Goal: Task Accomplishment & Management: Manage account settings

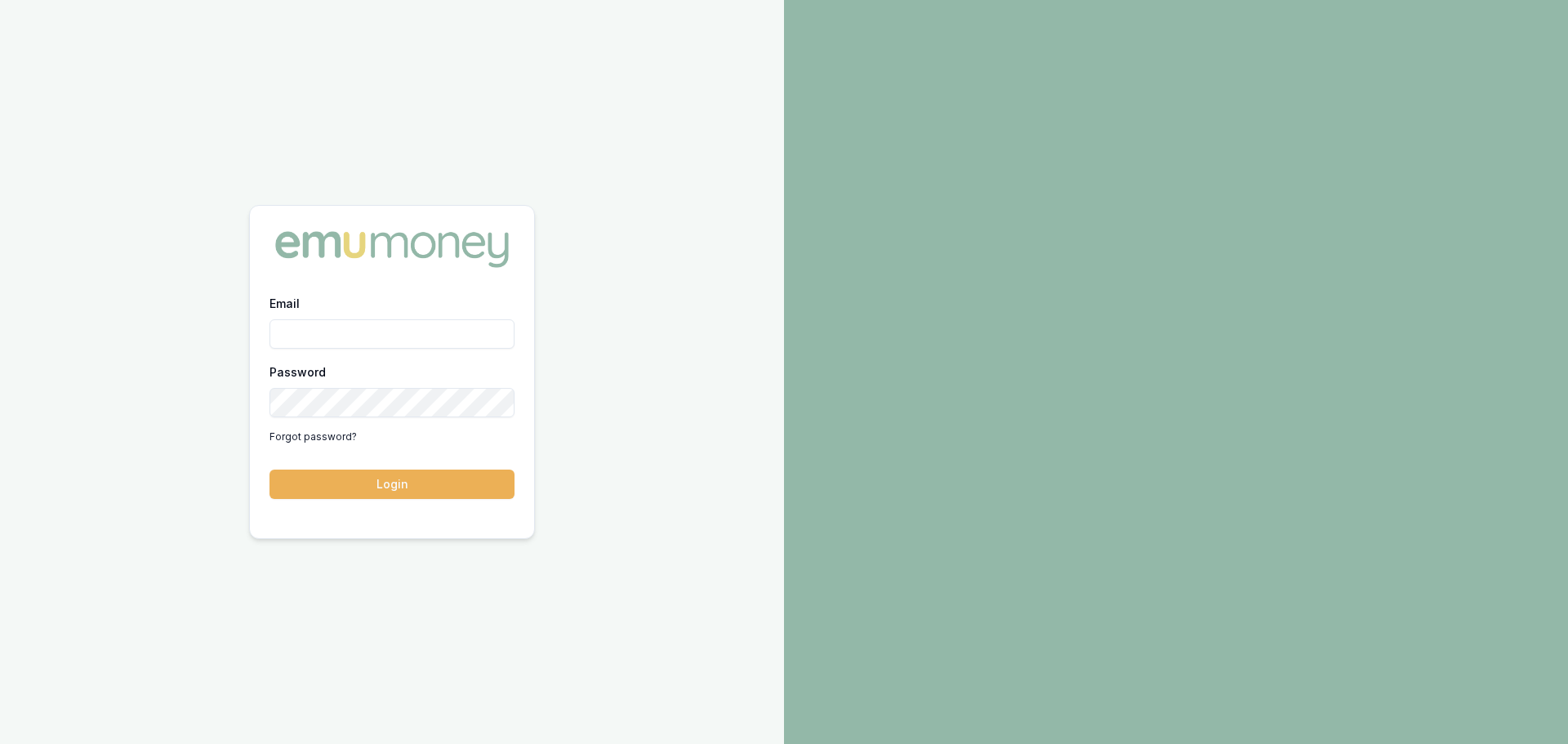
click at [375, 339] on input "Email" at bounding box center [391, 334] width 245 height 29
type input "[PERSON_NAME][EMAIL_ADDRESS][PERSON_NAME][DOMAIN_NAME]"
click at [269, 469] on button "Login" at bounding box center [391, 483] width 245 height 29
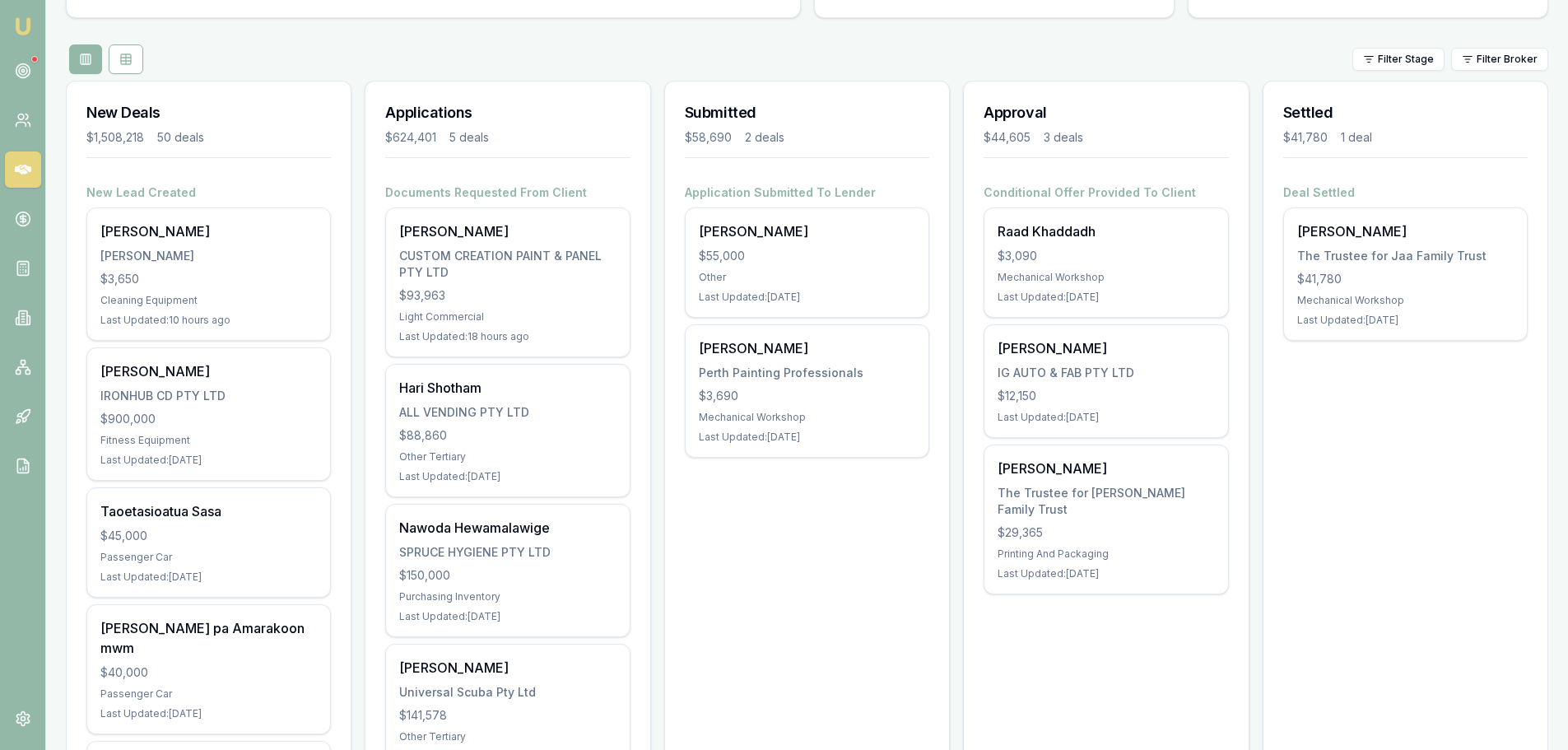
scroll to position [165, 0]
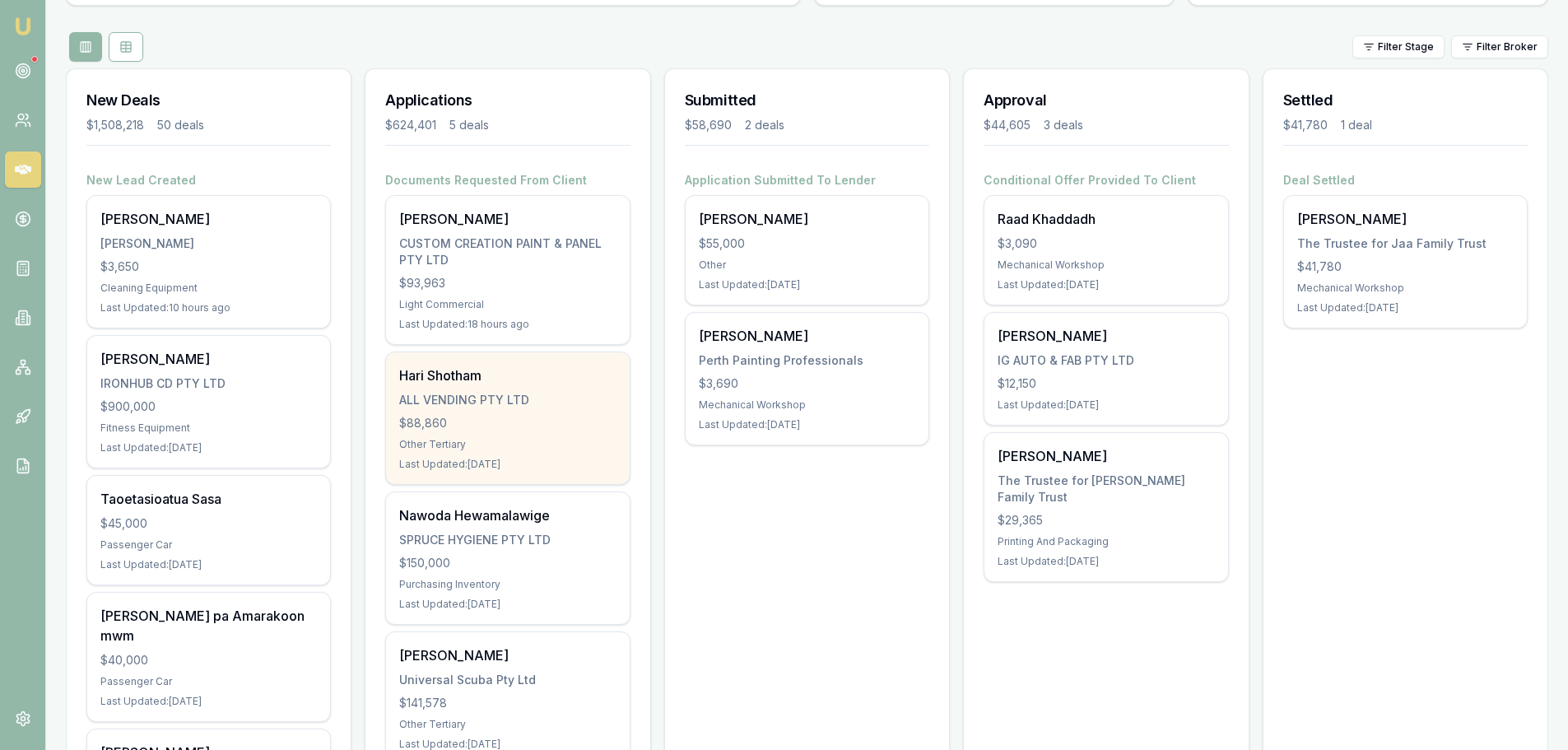
click at [517, 410] on div "Hari Shotham ALL VENDING PTY LTD $88,860 Other Tertiary Last Updated: 30 days a…" at bounding box center [506, 417] width 243 height 131
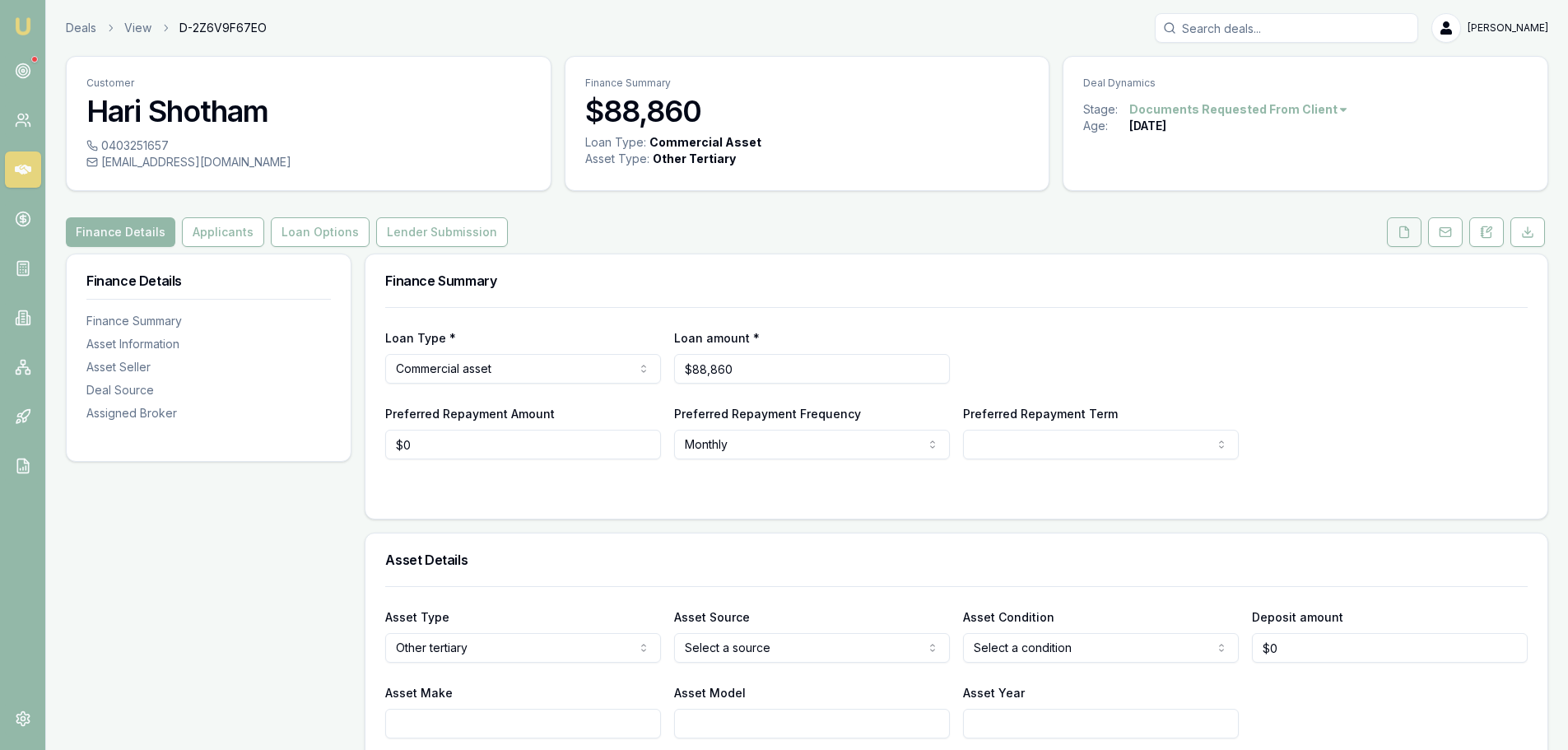
click at [1407, 223] on button at bounding box center [1404, 232] width 35 height 30
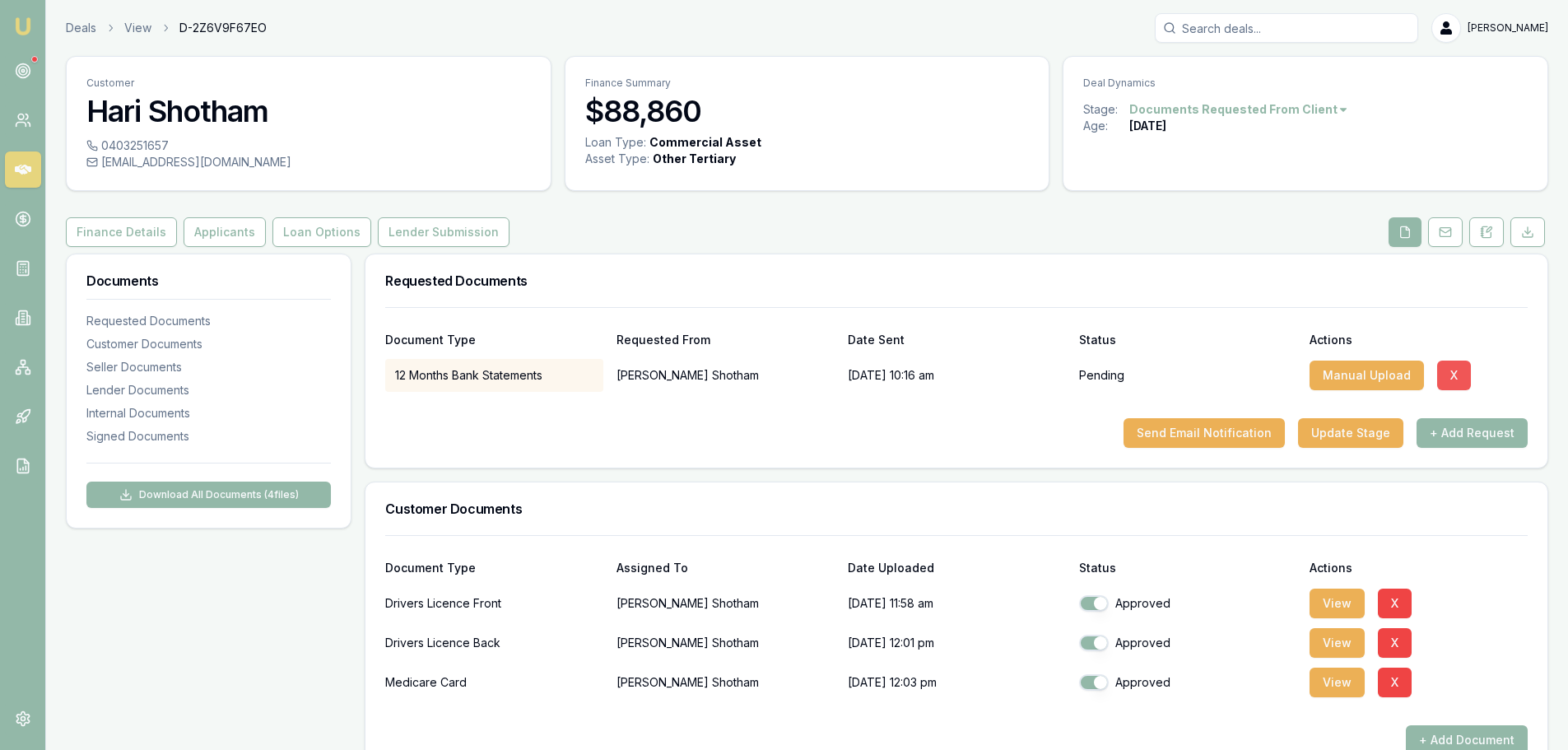
click at [1455, 370] on button "X" at bounding box center [1453, 375] width 34 height 30
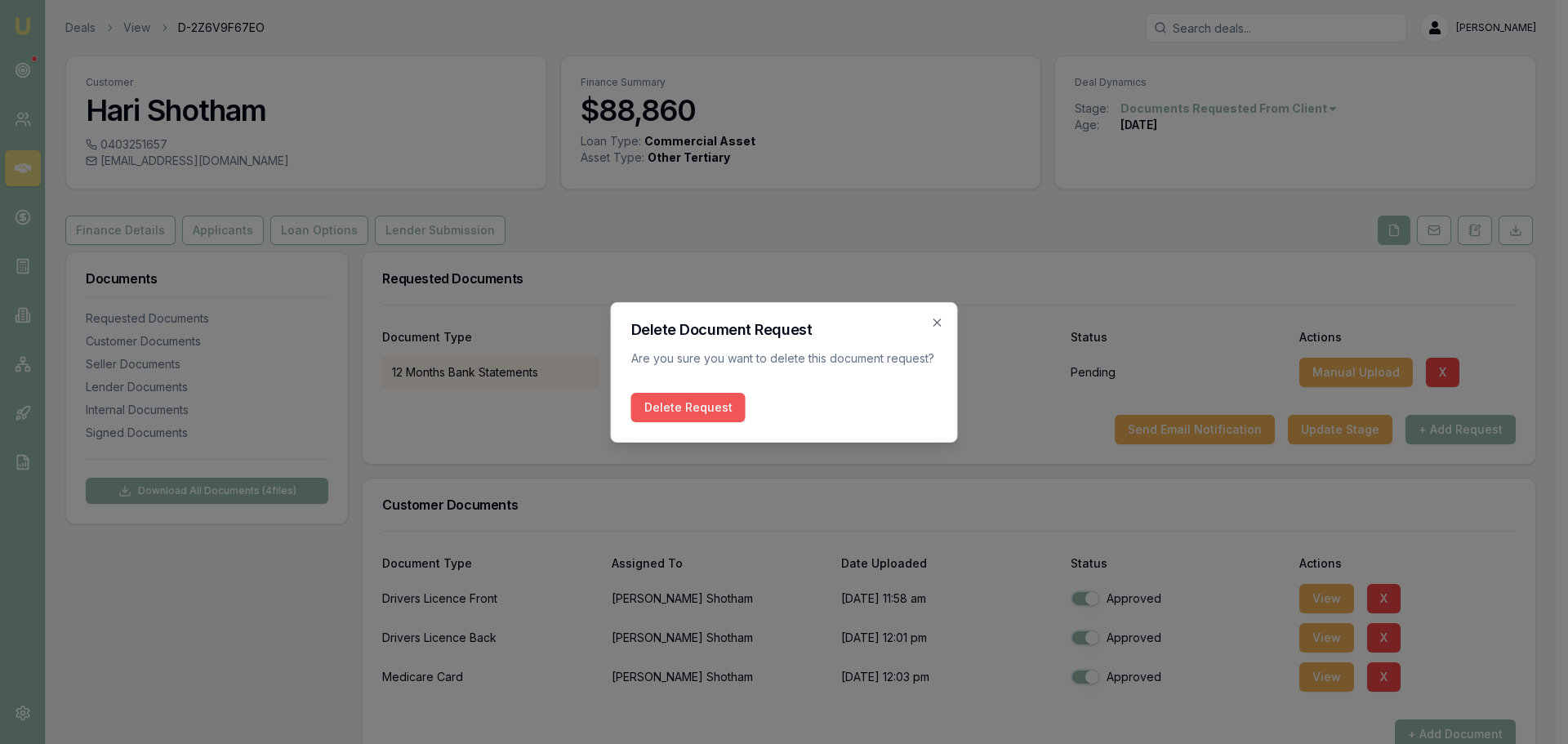
click at [676, 415] on button "Delete Request" at bounding box center [688, 407] width 114 height 29
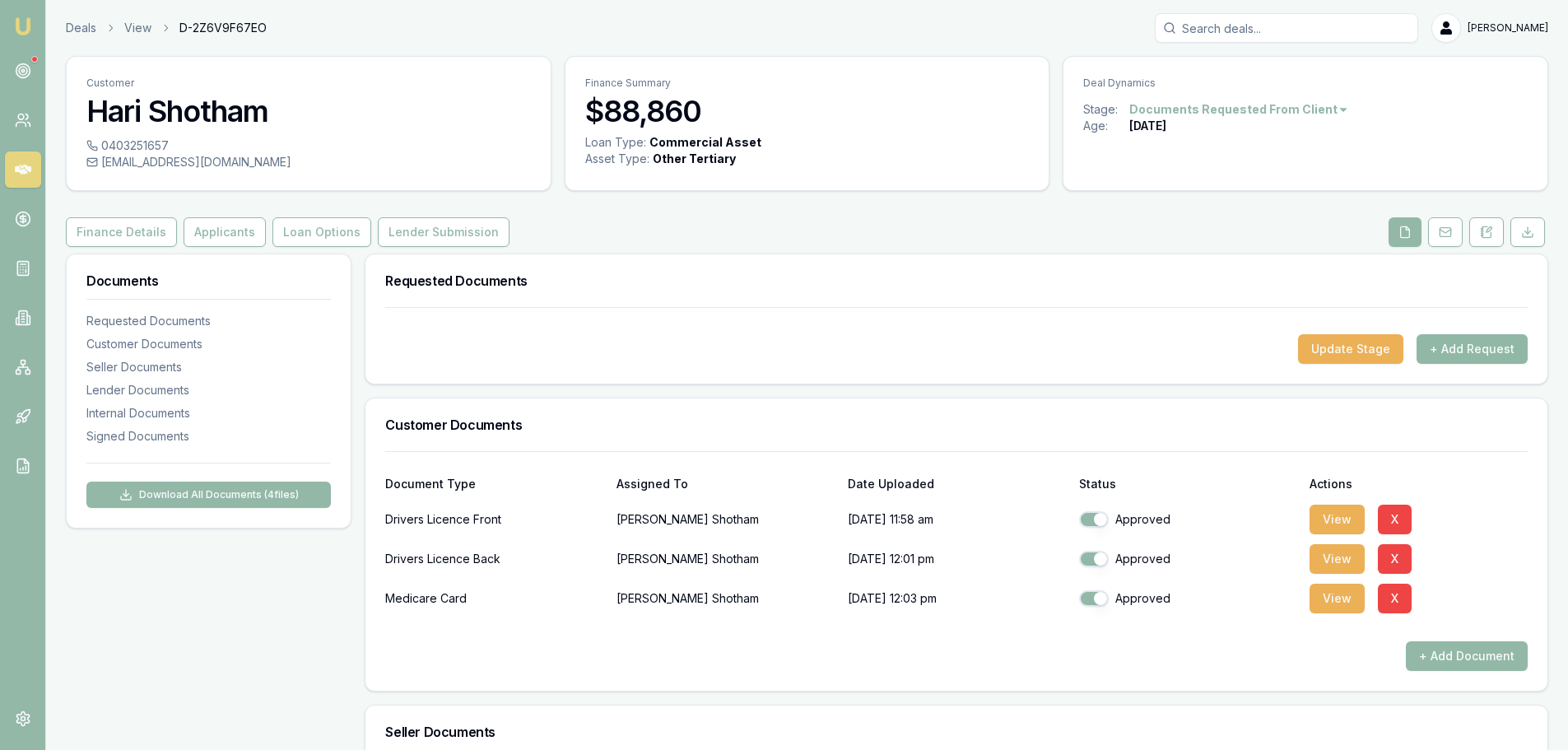
click at [1476, 345] on button "+ Add Request" at bounding box center [1472, 348] width 111 height 30
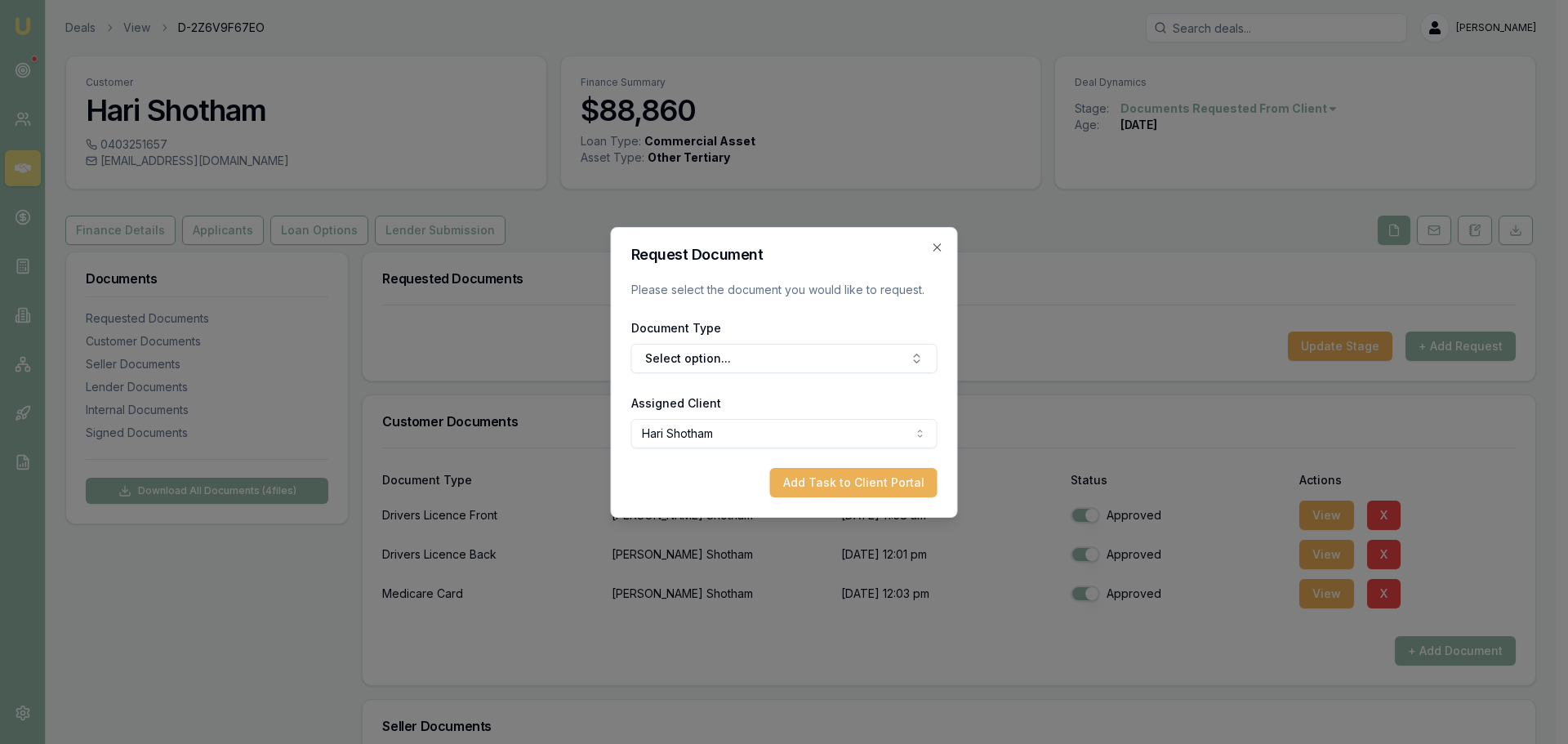
click at [683, 341] on div "Document Type Select option..." at bounding box center [784, 345] width 306 height 55
click at [688, 348] on button "Select option..." at bounding box center [784, 358] width 306 height 29
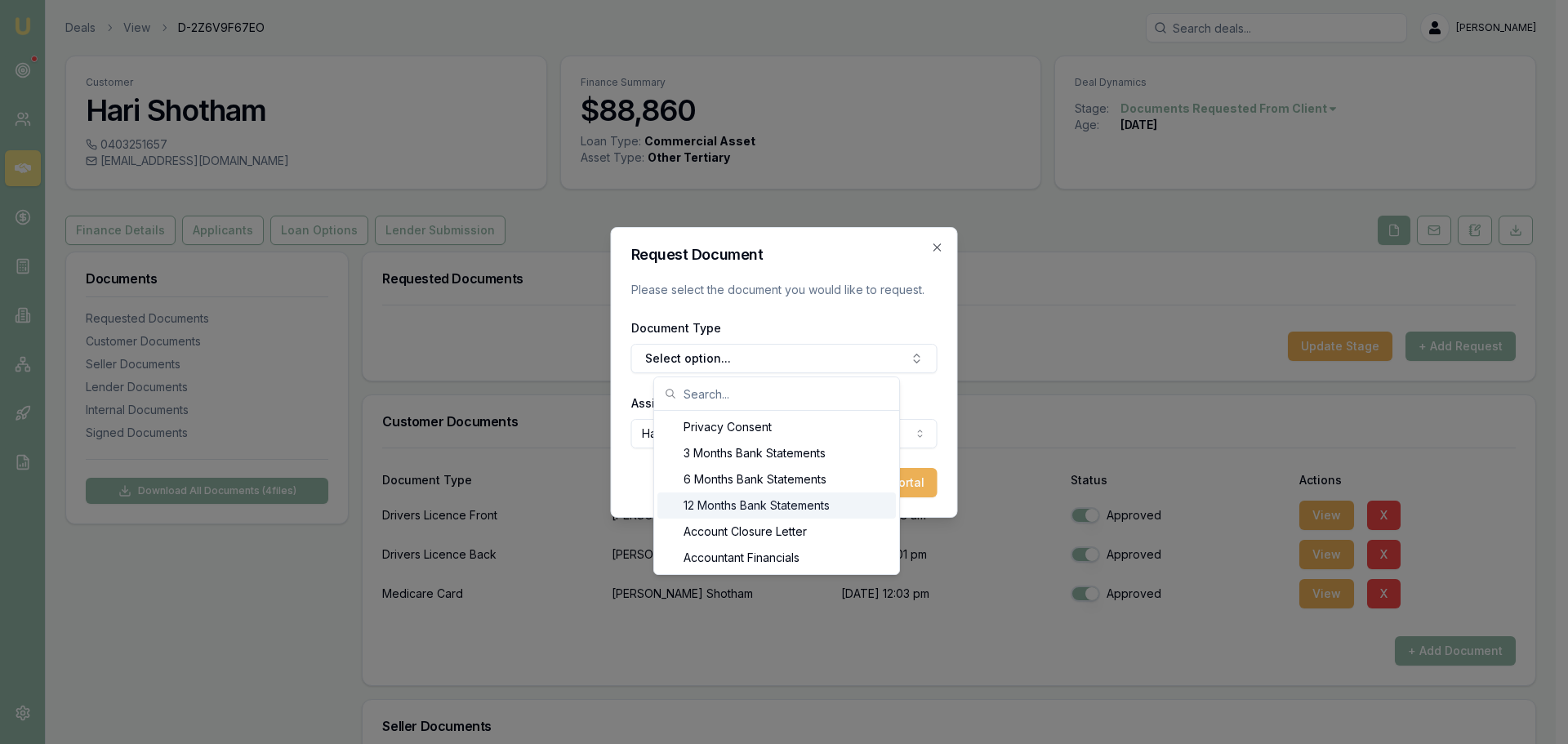
click at [726, 497] on div "12 Months Bank Statements" at bounding box center [776, 504] width 239 height 26
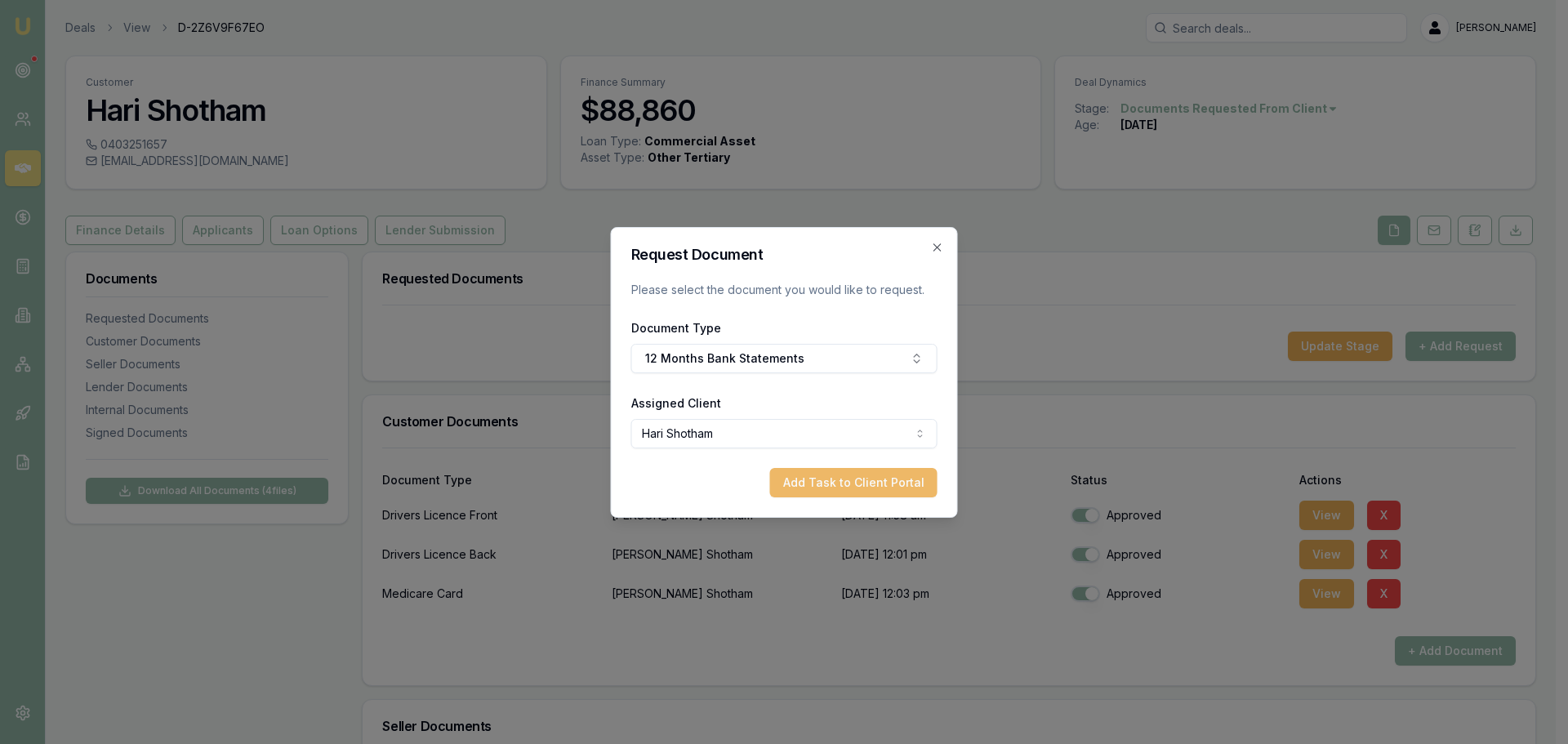
click at [842, 495] on button "Add Task to Client Portal" at bounding box center [853, 482] width 167 height 29
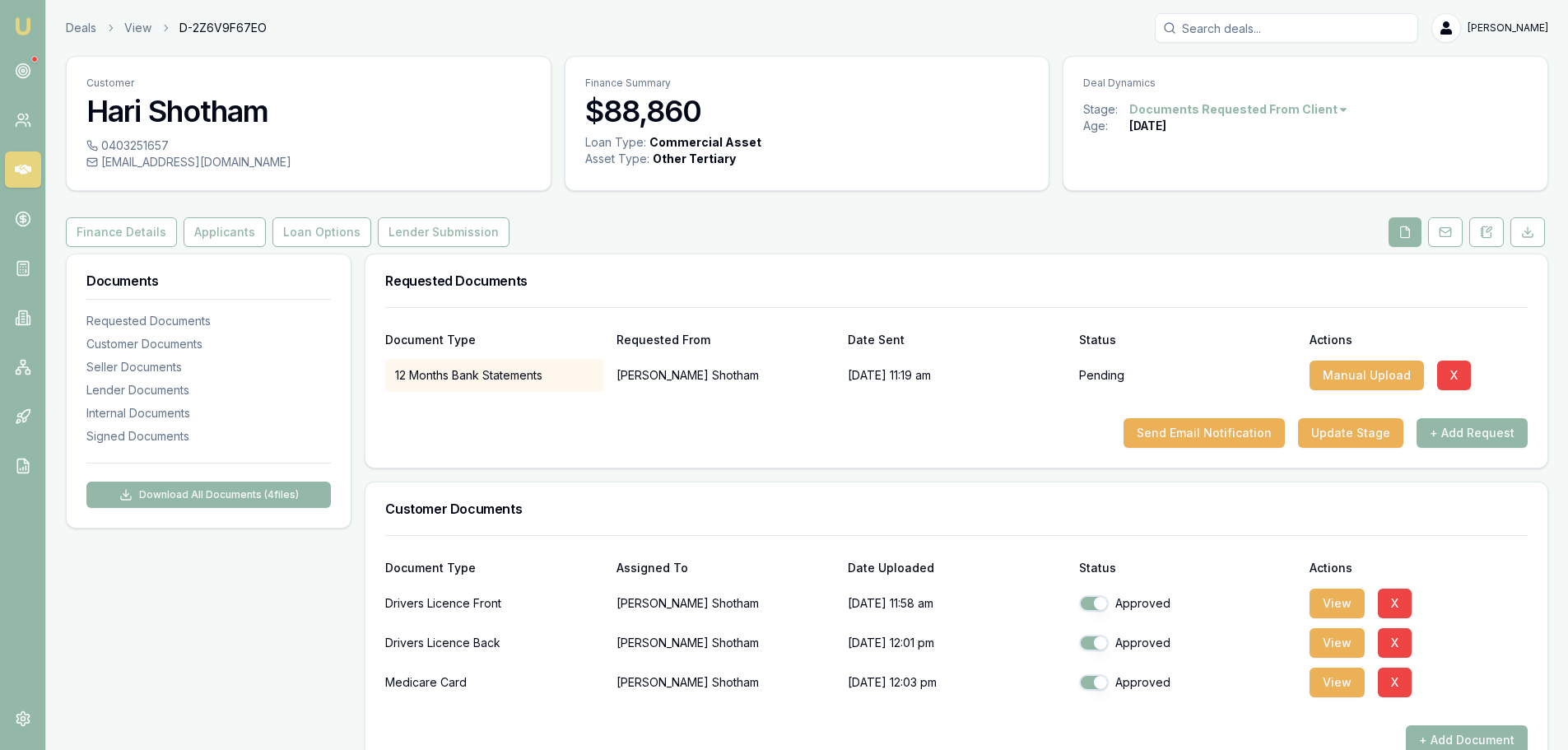
click at [1093, 458] on div "Document Type Requested From Date Sent Status Actions 12 Months Bank Statements…" at bounding box center [956, 387] width 1182 height 160
click at [1205, 433] on button "Send Email Notification" at bounding box center [1204, 433] width 161 height 30
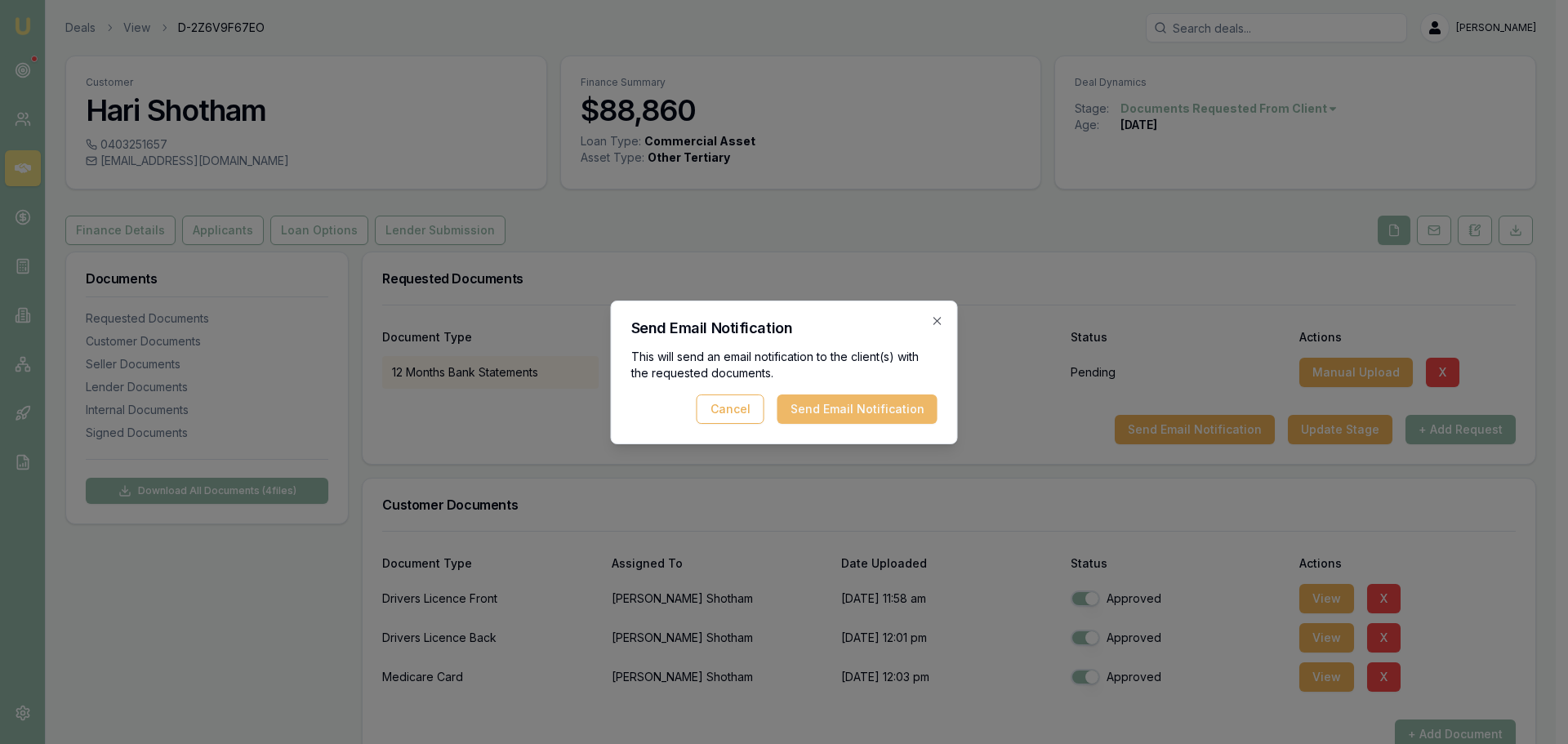
click at [830, 405] on button "Send Email Notification" at bounding box center [857, 408] width 160 height 29
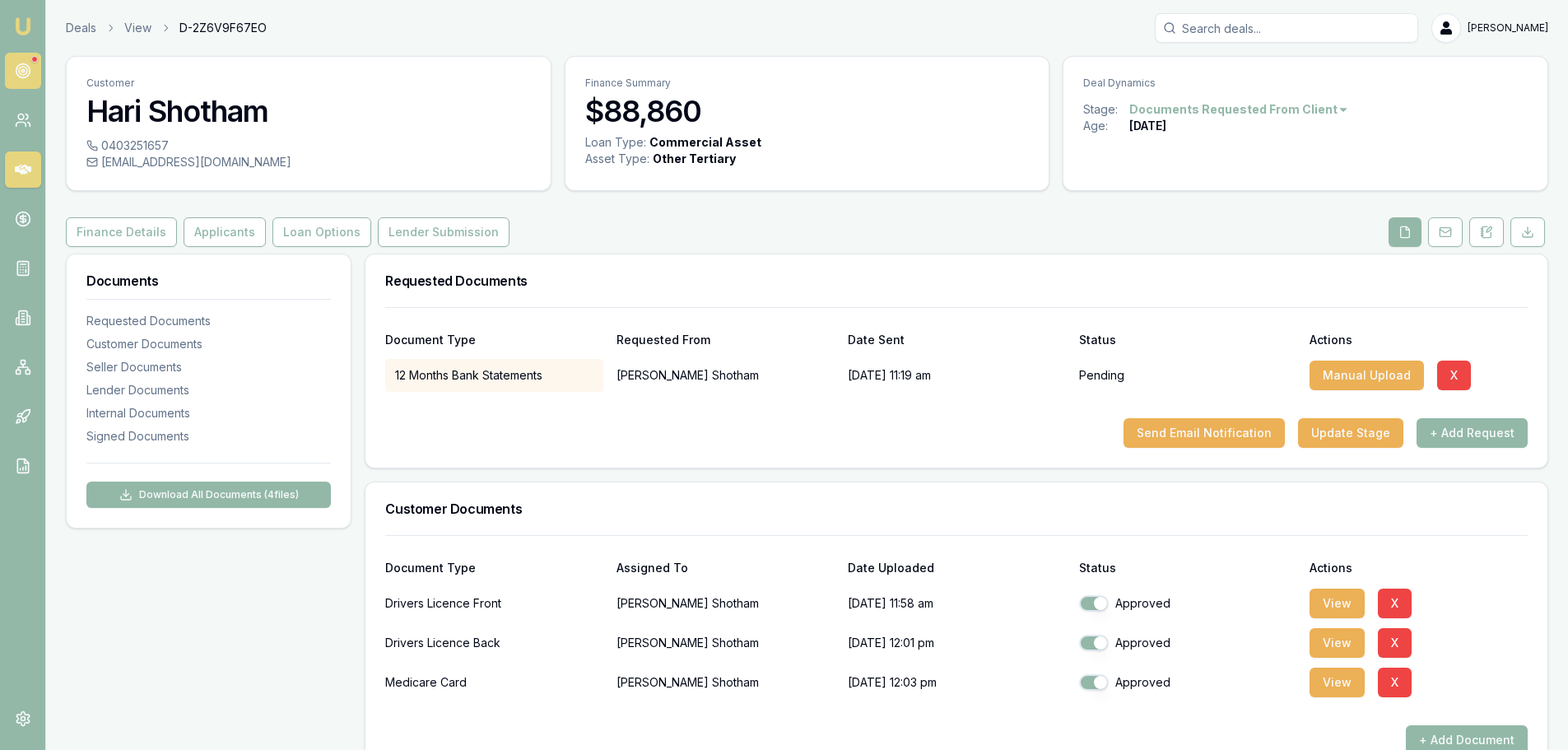
click at [26, 73] on icon at bounding box center [22, 70] width 16 height 16
